Goal: Task Accomplishment & Management: Use online tool/utility

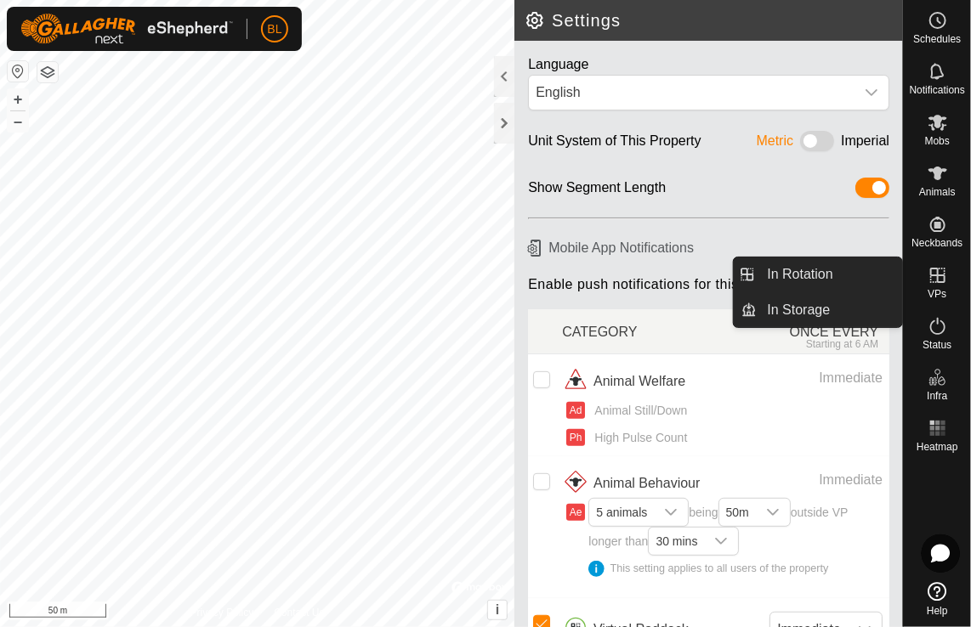
click at [944, 281] on icon at bounding box center [937, 275] width 15 height 15
click at [817, 277] on link "In Rotation" at bounding box center [829, 275] width 145 height 34
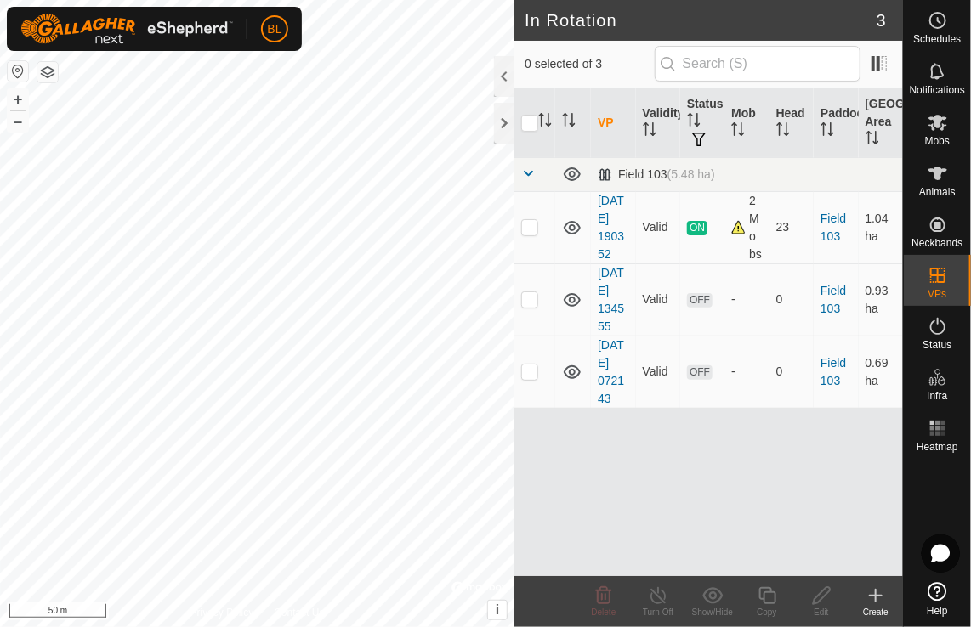
click at [876, 593] on icon at bounding box center [876, 596] width 0 height 12
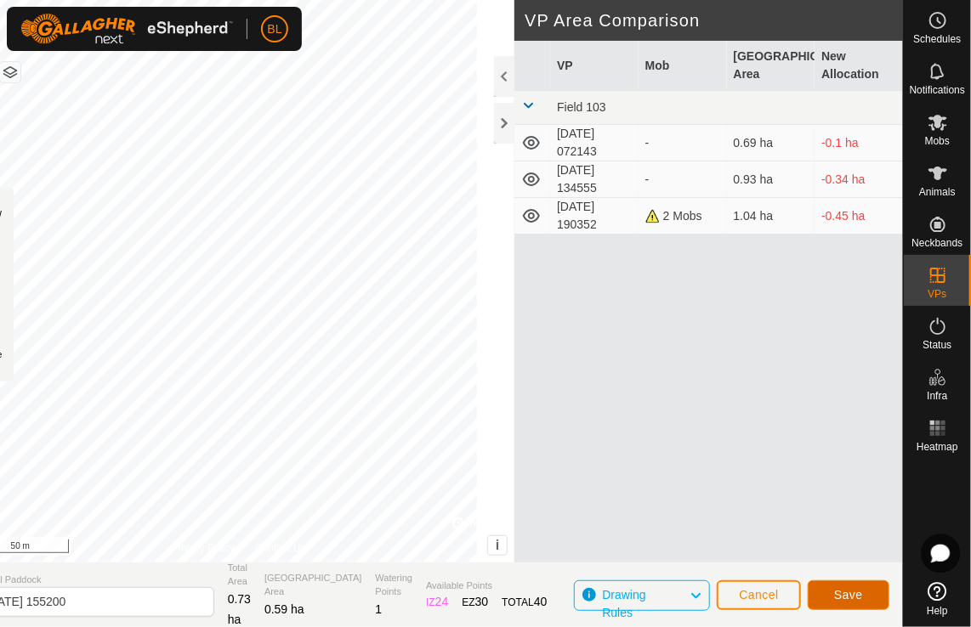
click at [851, 595] on span "Save" at bounding box center [848, 595] width 29 height 14
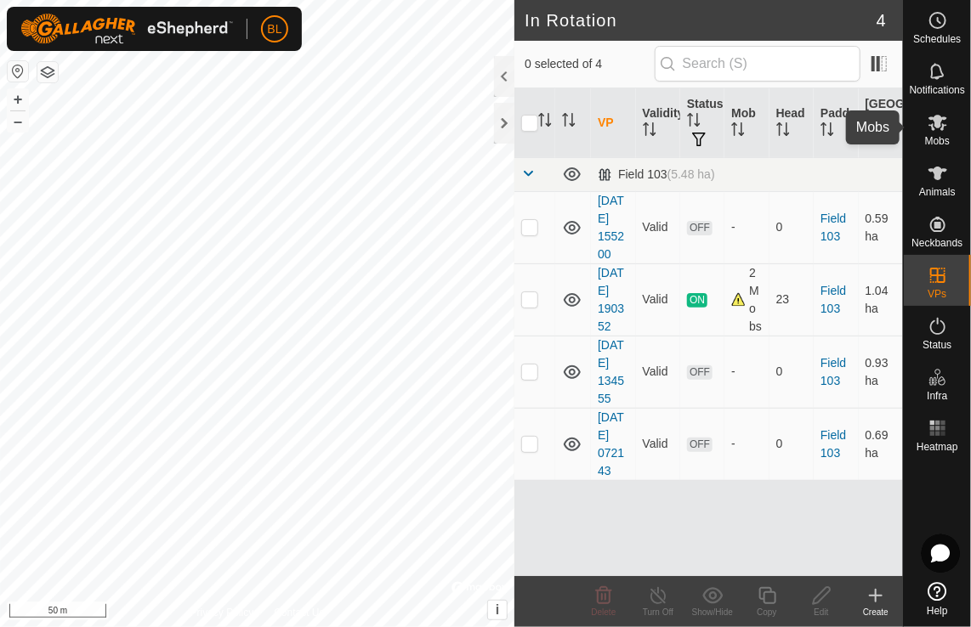
click at [939, 126] on icon at bounding box center [937, 123] width 19 height 16
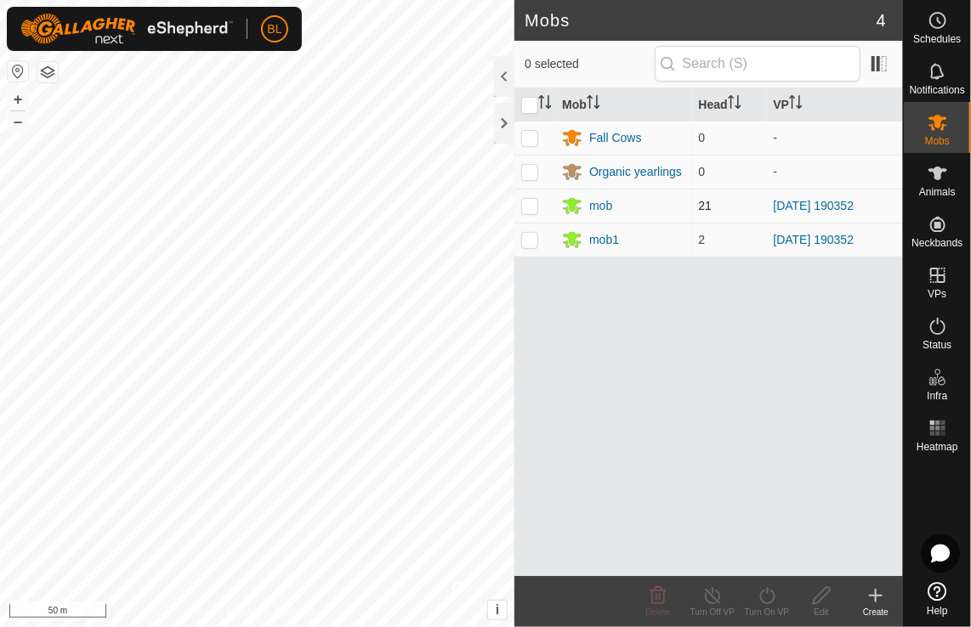
click at [534, 206] on p-checkbox at bounding box center [529, 206] width 17 height 14
checkbox input "true"
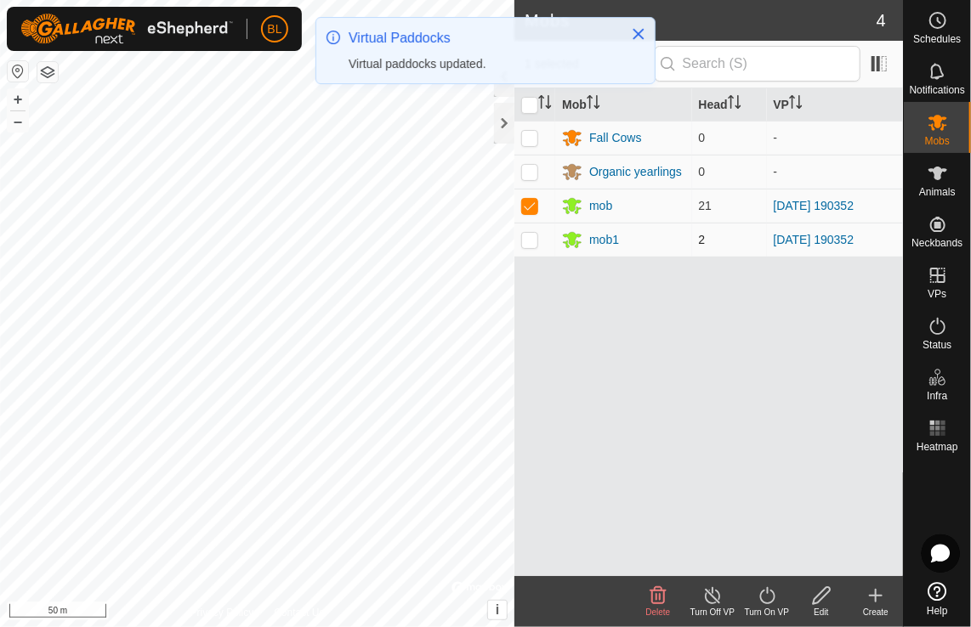
click at [538, 243] on td at bounding box center [534, 240] width 41 height 34
checkbox input "true"
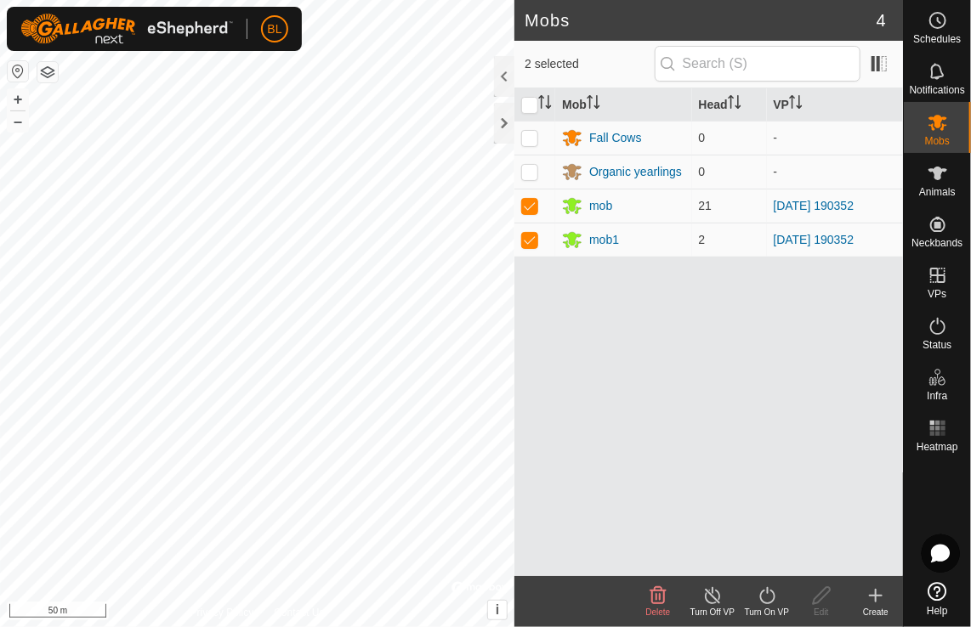
click at [766, 600] on icon at bounding box center [767, 596] width 21 height 20
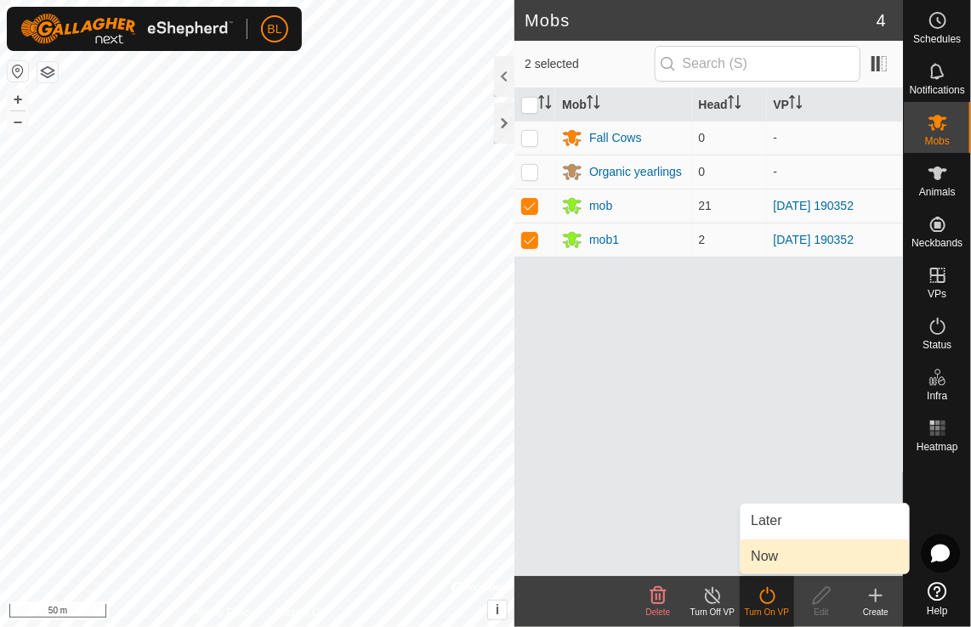
click at [763, 553] on link "Now" at bounding box center [824, 557] width 168 height 34
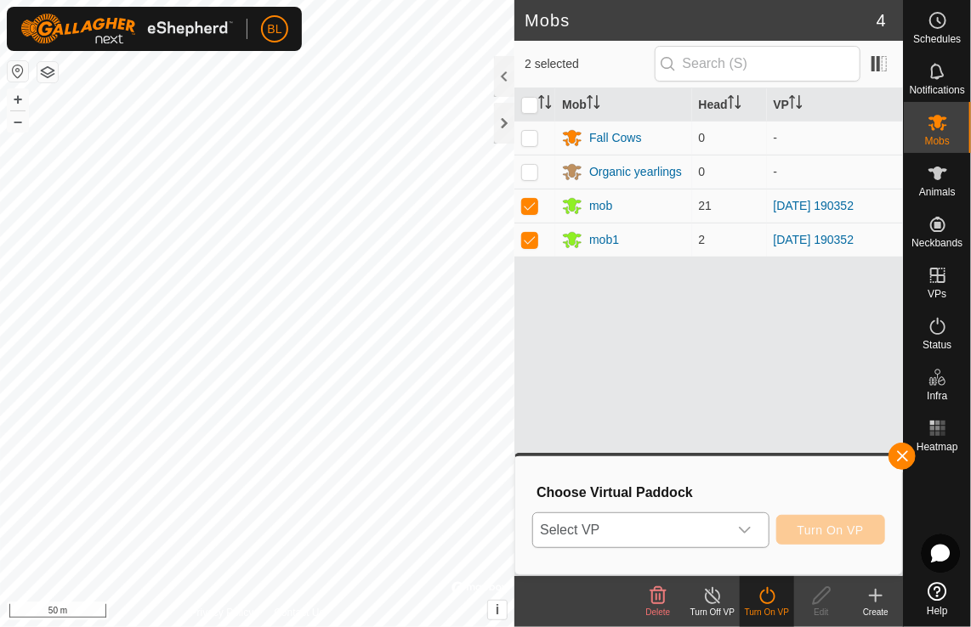
click at [748, 530] on icon "dropdown trigger" at bounding box center [745, 531] width 14 height 14
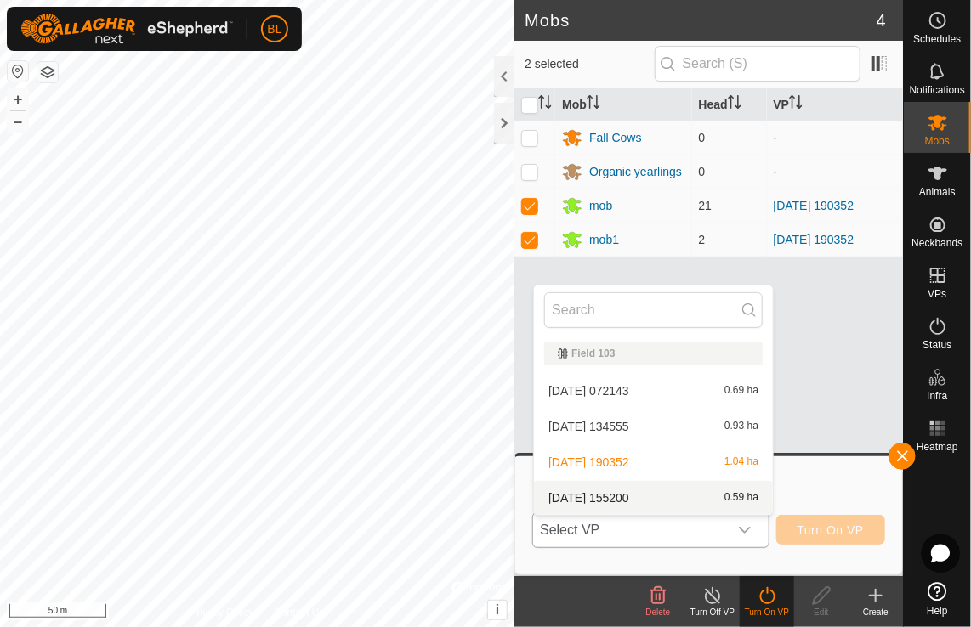
click at [744, 497] on li "[DATE] 155200 0.59 ha" at bounding box center [653, 498] width 239 height 34
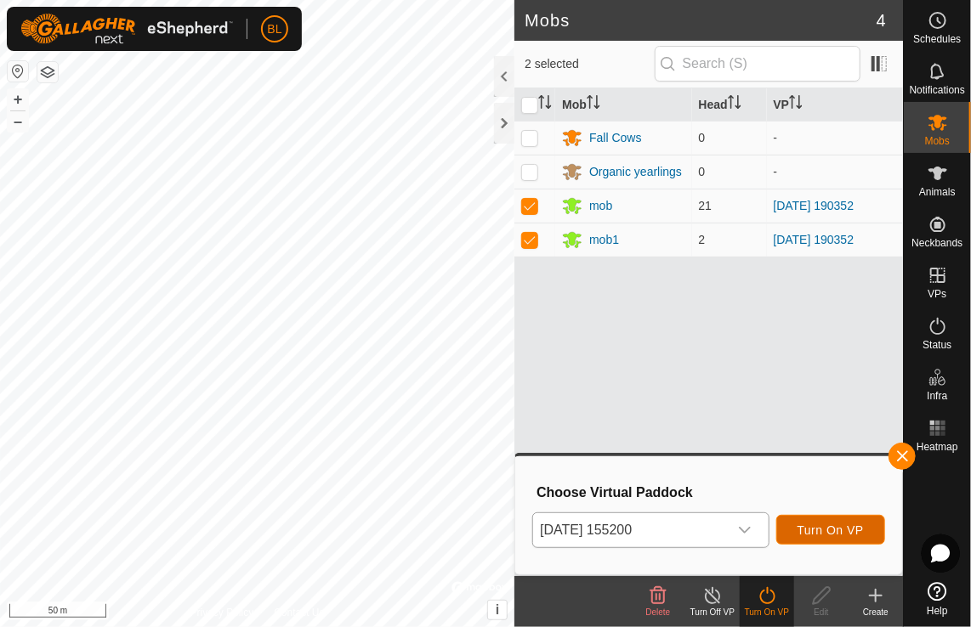
click at [826, 528] on span "Turn On VP" at bounding box center [830, 531] width 66 height 14
